Goal: Task Accomplishment & Management: Manage account settings

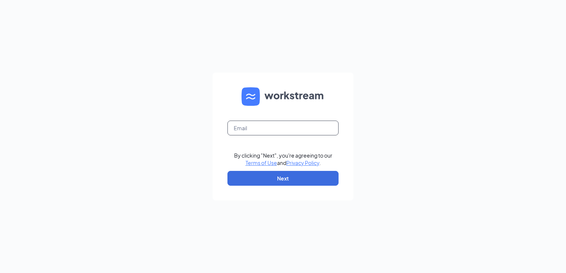
click at [295, 127] on input "text" at bounding box center [282, 128] width 111 height 15
type input "[EMAIL_ADDRESS][DOMAIN_NAME]"
click at [279, 175] on button "Next" at bounding box center [282, 178] width 111 height 15
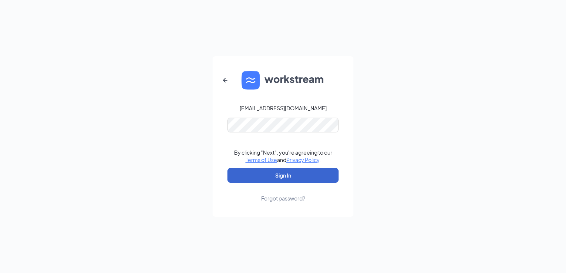
click at [281, 172] on button "Sign In" at bounding box center [282, 175] width 111 height 15
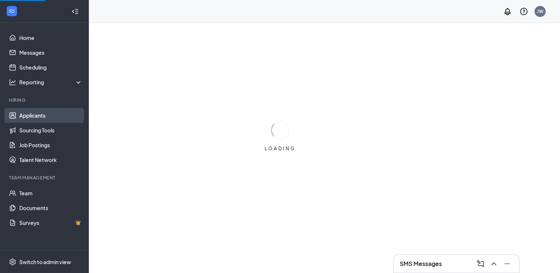
click at [46, 116] on link "Applicants" at bounding box center [50, 115] width 63 height 15
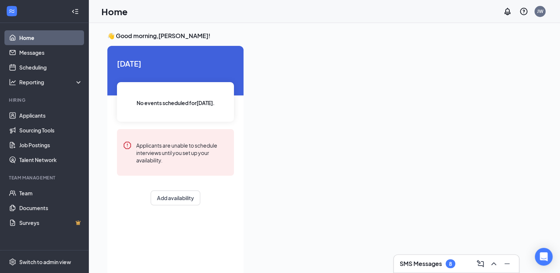
click at [449, 264] on div "8" at bounding box center [450, 264] width 3 height 6
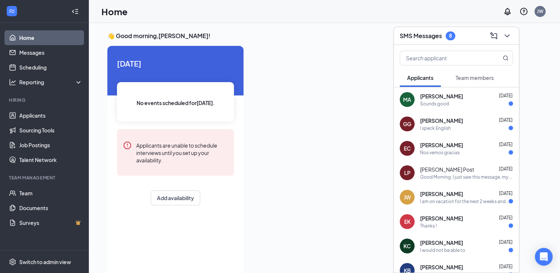
click at [443, 153] on div "Nos vemos gracias" at bounding box center [440, 153] width 40 height 6
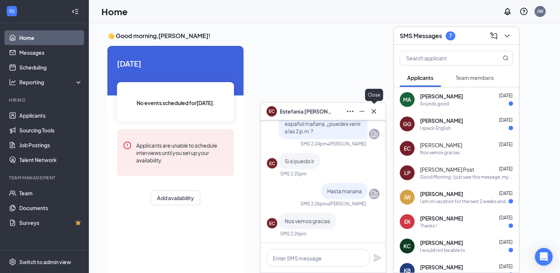
click at [376, 113] on icon "Cross" at bounding box center [373, 111] width 9 height 9
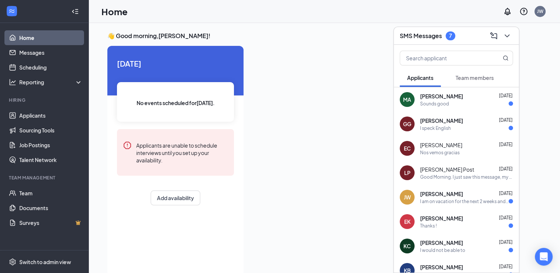
click at [422, 124] on span "[PERSON_NAME]" at bounding box center [441, 120] width 43 height 7
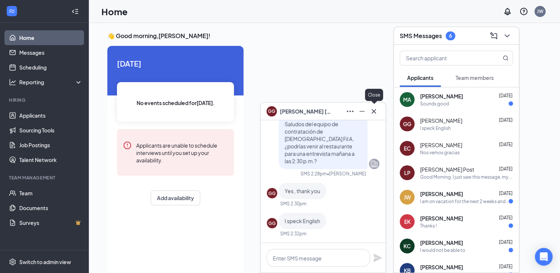
click at [375, 111] on icon "Cross" at bounding box center [373, 111] width 9 height 9
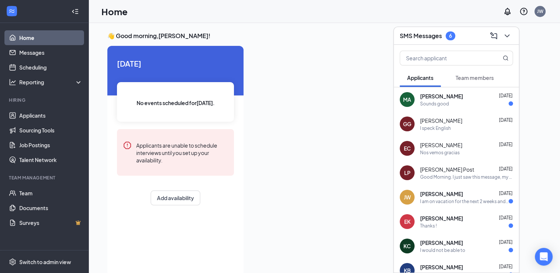
click at [457, 109] on div "MA [PERSON_NAME] [DATE] Sounds good" at bounding box center [456, 99] width 125 height 24
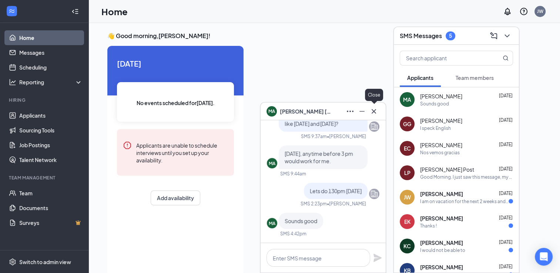
click at [376, 109] on icon "Cross" at bounding box center [373, 111] width 9 height 9
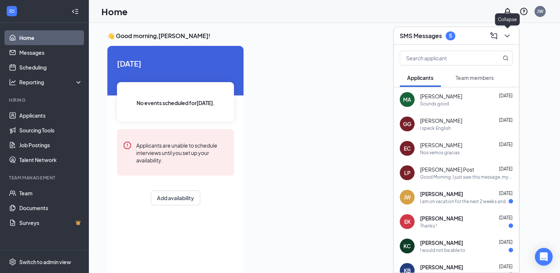
click at [511, 38] on icon "ChevronDown" at bounding box center [507, 35] width 9 height 9
